Goal: Transaction & Acquisition: Download file/media

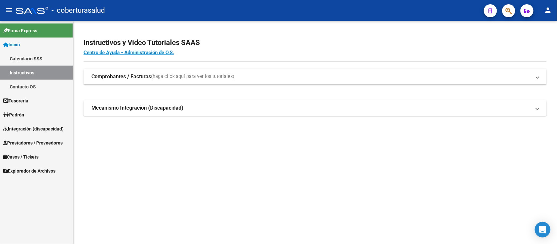
click at [30, 128] on span "Integración (discapacidad)" at bounding box center [33, 128] width 60 height 7
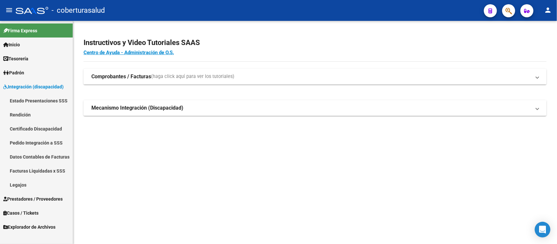
click at [36, 100] on link "Estado Presentaciones SSS" at bounding box center [36, 101] width 73 height 14
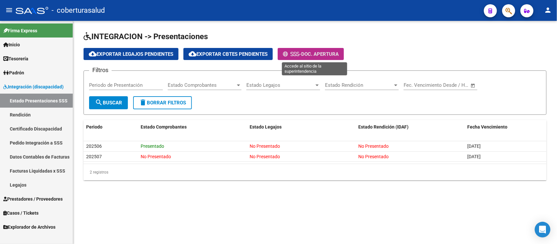
click at [299, 51] on span "-" at bounding box center [292, 54] width 18 height 6
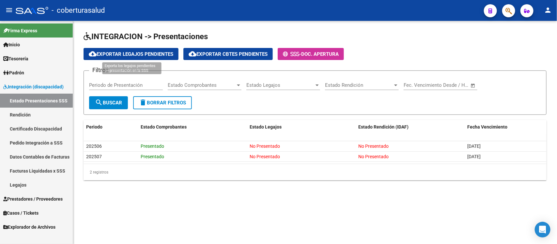
click at [132, 54] on span "cloud_download Exportar Legajos Pendientes" at bounding box center [131, 54] width 84 height 6
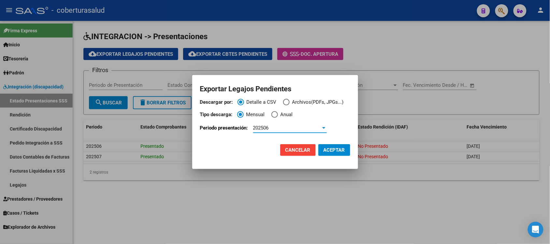
click at [294, 128] on div "202506" at bounding box center [287, 128] width 68 height 6
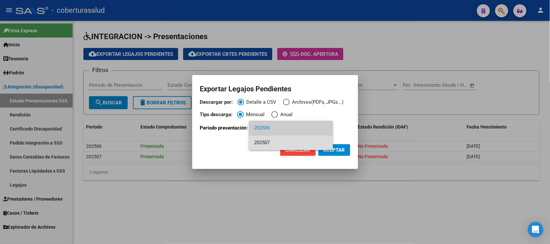
click at [276, 141] on span "202507" at bounding box center [291, 142] width 74 height 15
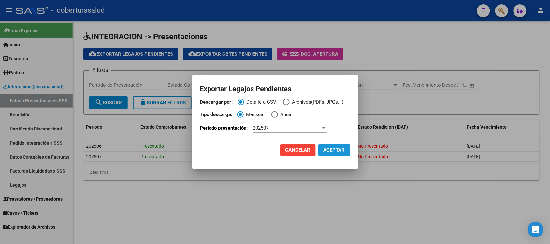
click at [328, 152] on span "ACEPTAR" at bounding box center [335, 150] width 22 height 6
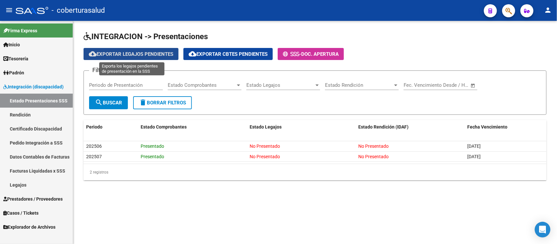
click at [152, 55] on span "cloud_download Exportar Legajos Pendientes" at bounding box center [131, 54] width 84 height 6
